Goal: Use online tool/utility: Utilize a website feature to perform a specific function

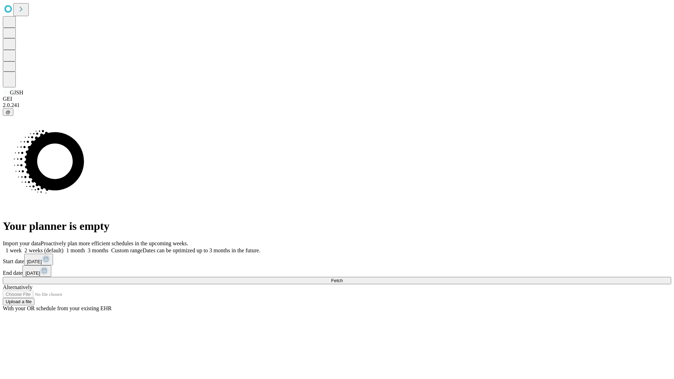
click at [342, 278] on span "Fetch" at bounding box center [337, 280] width 12 height 5
